Goal: Task Accomplishment & Management: Complete application form

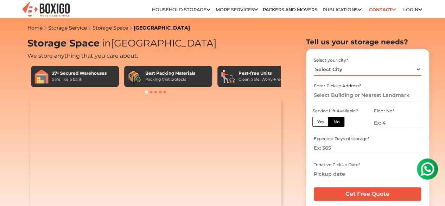
click at [363, 71] on select "Select City [GEOGRAPHIC_DATA] [GEOGRAPHIC_DATA] [GEOGRAPHIC_DATA] [GEOGRAPHIC_D…" at bounding box center [367, 69] width 107 height 12
click at [314, 66] on select "Select City [GEOGRAPHIC_DATA] [GEOGRAPHIC_DATA] [GEOGRAPHIC_DATA] [GEOGRAPHIC_D…" at bounding box center [367, 69] width 107 height 12
click at [361, 72] on select "Select City [GEOGRAPHIC_DATA] [GEOGRAPHIC_DATA] [GEOGRAPHIC_DATA] [GEOGRAPHIC_D…" at bounding box center [367, 69] width 107 height 12
select select "[GEOGRAPHIC_DATA]"
click at [314, 66] on select "Select City [GEOGRAPHIC_DATA] [GEOGRAPHIC_DATA] [GEOGRAPHIC_DATA] [GEOGRAPHIC_D…" at bounding box center [367, 69] width 107 height 12
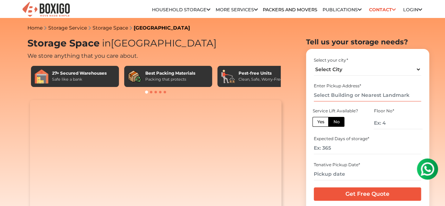
click at [340, 100] on input "text" at bounding box center [367, 95] width 107 height 12
click at [335, 127] on label "No" at bounding box center [336, 122] width 16 height 10
click at [335, 123] on input "No" at bounding box center [335, 121] width 5 height 5
click at [386, 127] on input "number" at bounding box center [398, 123] width 49 height 12
click at [347, 148] on input "number" at bounding box center [367, 148] width 107 height 12
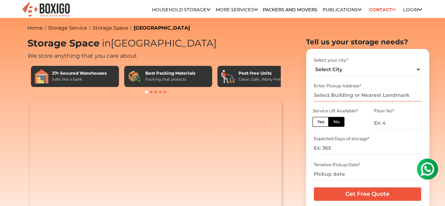
click at [371, 101] on input "text" at bounding box center [367, 95] width 107 height 12
